Goal: Task Accomplishment & Management: Manage account settings

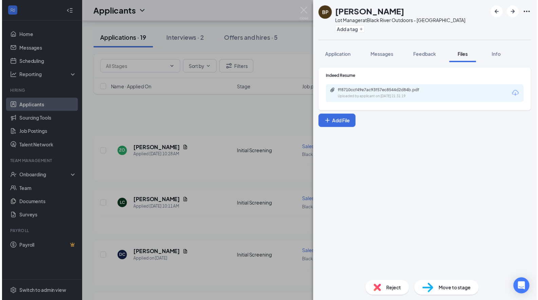
scroll to position [390, 0]
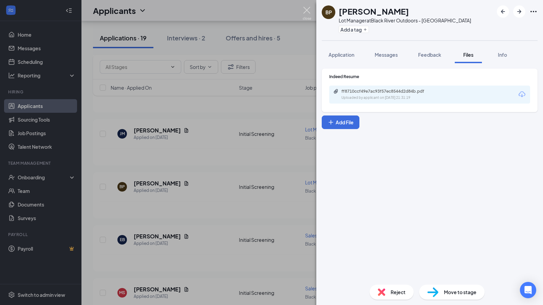
click at [307, 12] on img at bounding box center [307, 13] width 8 height 13
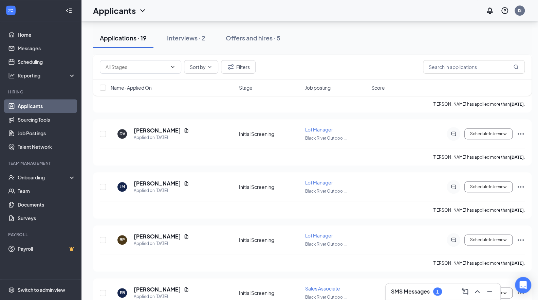
click at [50, 108] on link "Applicants" at bounding box center [47, 106] width 58 height 14
click at [350, 34] on div "Applications · 19 Interviews · 2 Offers and hires · 5" at bounding box center [312, 38] width 438 height 20
click at [348, 51] on div "Applications · 19 Interviews · 2 Offers and hires · 5" at bounding box center [312, 38] width 438 height 34
click at [40, 31] on link "Home" at bounding box center [47, 35] width 58 height 14
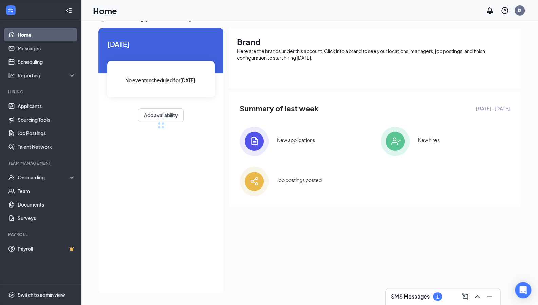
scroll to position [26, 0]
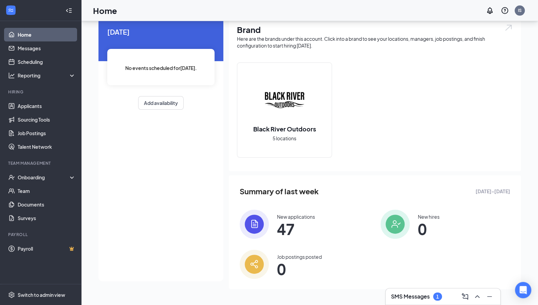
click at [25, 34] on link "Home" at bounding box center [47, 35] width 58 height 14
click at [27, 104] on link "Applicants" at bounding box center [47, 106] width 58 height 14
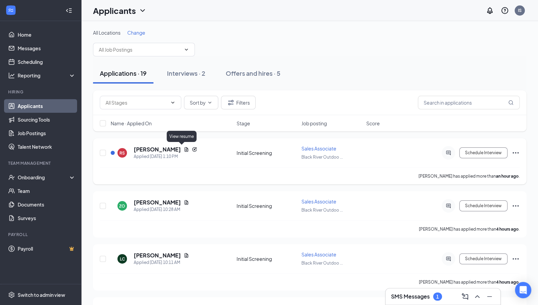
click at [185, 149] on icon "Document" at bounding box center [187, 149] width 4 height 4
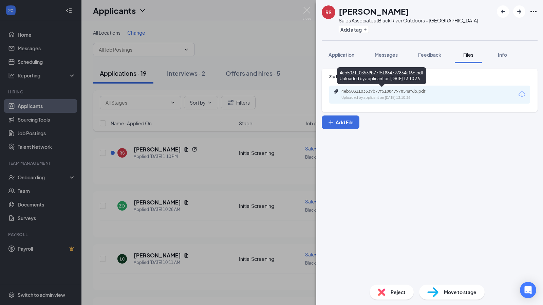
click at [369, 93] on div "4eb5031103539b77f51884797854af6b.pdf" at bounding box center [388, 91] width 95 height 5
click at [380, 90] on div "4eb5031103539b77f51884797854af6b.pdf" at bounding box center [388, 91] width 95 height 5
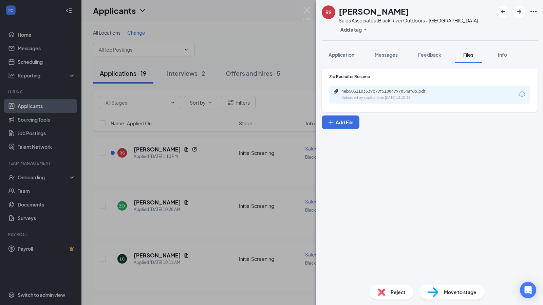
click at [244, 9] on div "RS [PERSON_NAME] Sales Associate at [GEOGRAPHIC_DATA] Outdoors - Columbia Add a…" at bounding box center [271, 152] width 543 height 305
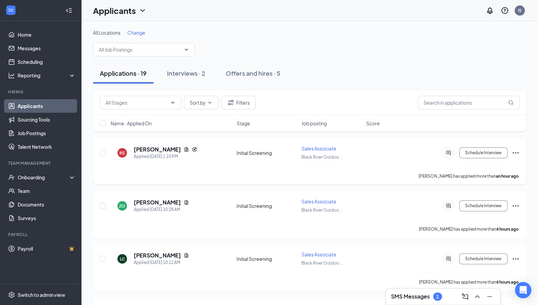
click at [234, 151] on div "RS [PERSON_NAME] Applied [DATE] 1:10 PM Initial Screening Sales Associate Black…" at bounding box center [310, 156] width 420 height 22
click at [184, 148] on icon "Document" at bounding box center [186, 149] width 5 height 5
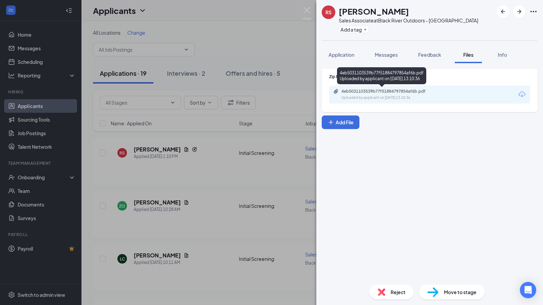
click at [373, 94] on div "4eb5031103539b77f51884797854af6b.pdf" at bounding box center [388, 91] width 95 height 5
